Goal: Navigation & Orientation: Find specific page/section

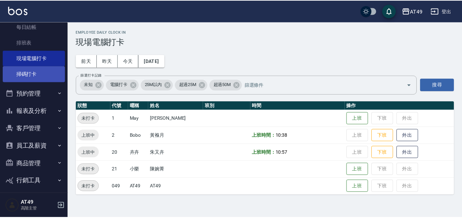
scroll to position [140, 0]
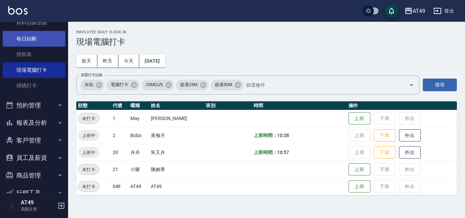
click at [43, 34] on link "每日結帳" at bounding box center [34, 39] width 63 height 16
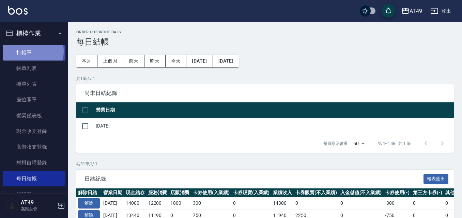
click at [30, 51] on link "打帳單" at bounding box center [34, 53] width 63 height 16
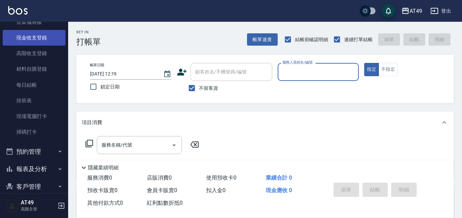
scroll to position [102, 0]
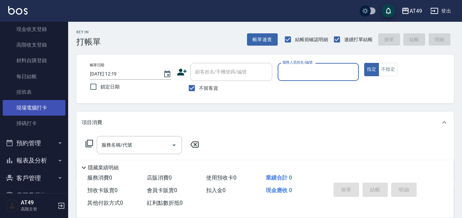
click at [43, 103] on link "現場電腦打卡" at bounding box center [34, 108] width 63 height 16
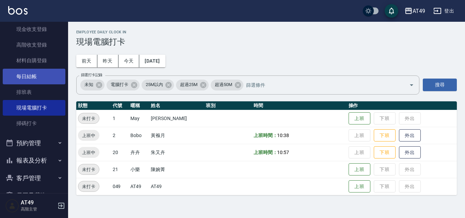
click at [36, 77] on link "每日結帳" at bounding box center [34, 77] width 63 height 16
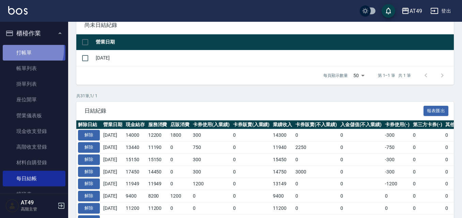
click at [20, 49] on link "打帳單" at bounding box center [34, 53] width 63 height 16
